Goal: Task Accomplishment & Management: Use online tool/utility

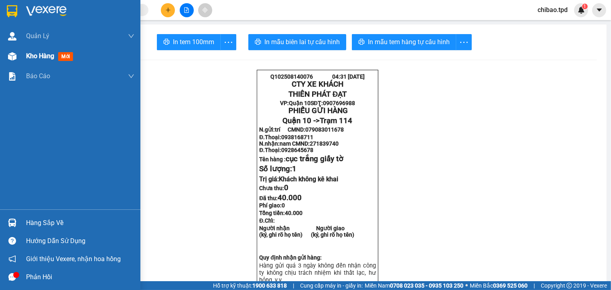
click at [67, 57] on span "mới" at bounding box center [65, 56] width 15 height 9
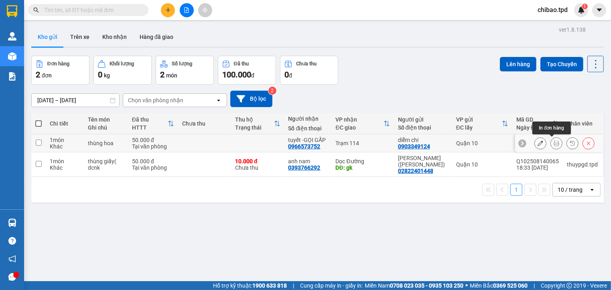
click at [551, 142] on button at bounding box center [556, 143] width 11 height 14
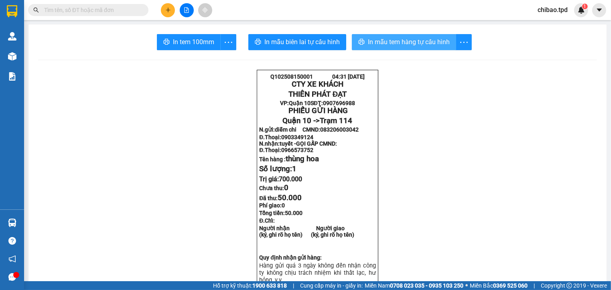
click at [413, 46] on span "In mẫu tem hàng tự cấu hình" at bounding box center [409, 42] width 82 height 10
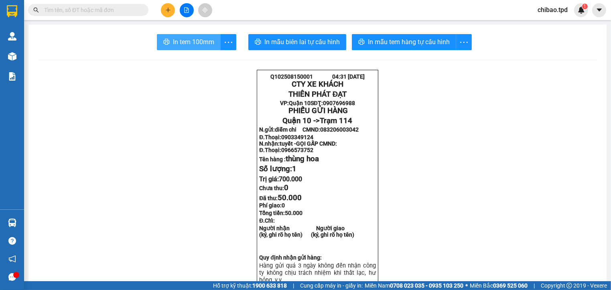
click at [175, 41] on span "In tem 100mm" at bounding box center [193, 42] width 41 height 10
click at [166, 47] on button "In tem 100mm" at bounding box center [189, 42] width 64 height 16
